Goal: Information Seeking & Learning: Learn about a topic

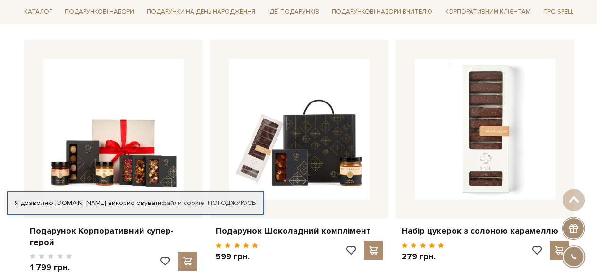
scroll to position [397, 0]
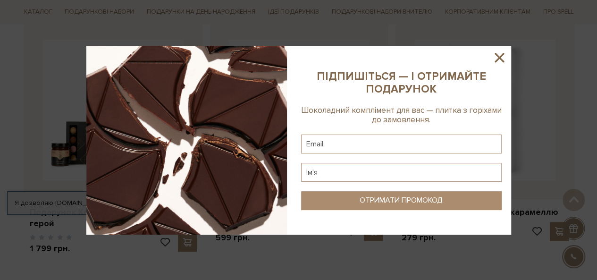
click at [502, 57] on icon at bounding box center [499, 58] width 16 height 16
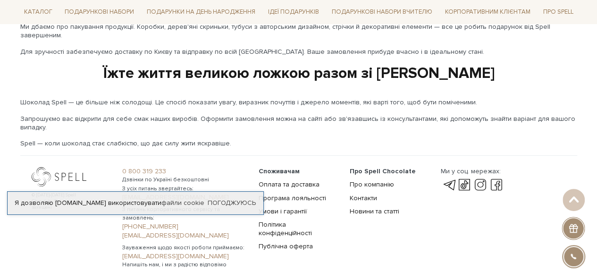
scroll to position [1651, 0]
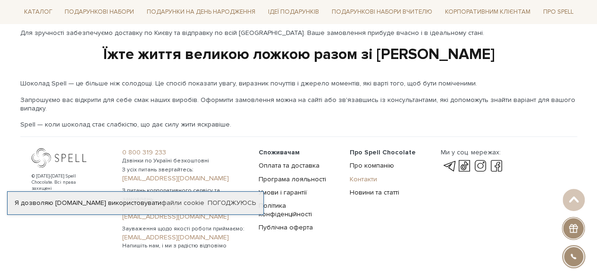
click at [369, 175] on link "Контакти" at bounding box center [363, 179] width 27 height 8
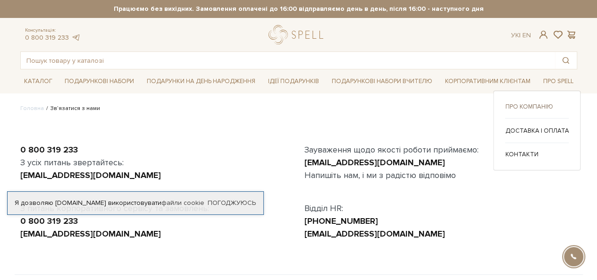
click at [551, 102] on link "Про компанію" at bounding box center [537, 106] width 64 height 8
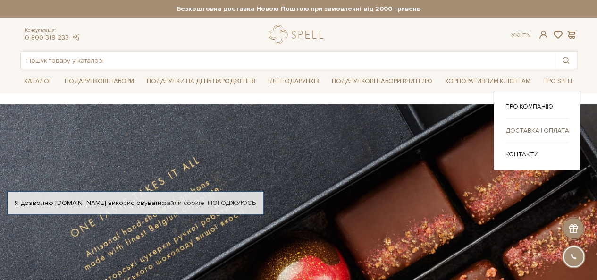
click at [523, 128] on link "Доставка і оплата" at bounding box center [537, 131] width 64 height 8
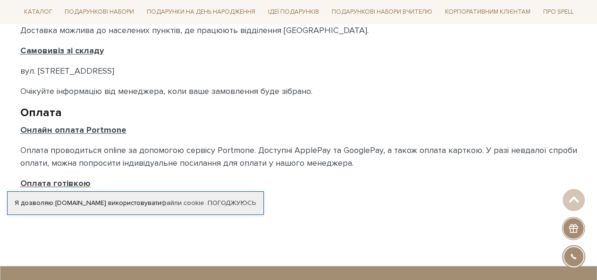
scroll to position [548, 0]
